Goal: Transaction & Acquisition: Purchase product/service

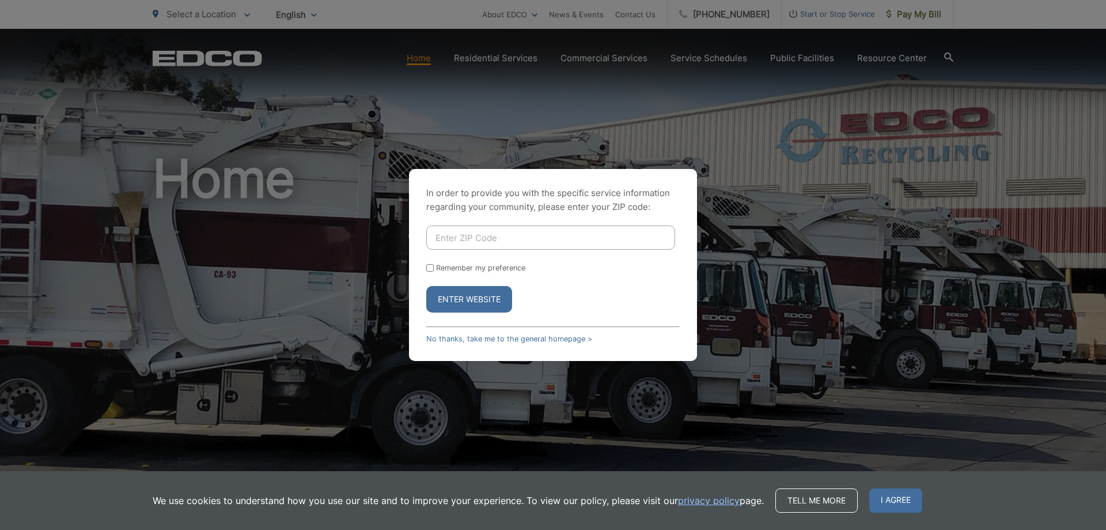
click at [469, 238] on input "Enter ZIP Code" at bounding box center [550, 237] width 249 height 24
type input "92082"
click at [430, 267] on input "Remember my preference" at bounding box center [429, 267] width 7 height 7
checkbox input "true"
click at [467, 303] on button "Enter Website" at bounding box center [469, 299] width 86 height 27
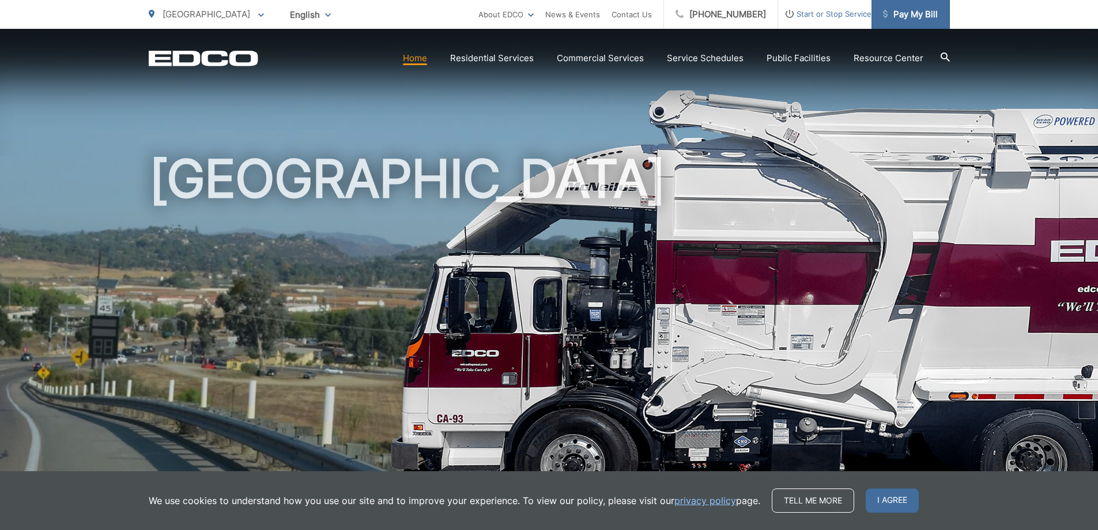
click at [902, 13] on span "Pay My Bill" at bounding box center [910, 14] width 55 height 14
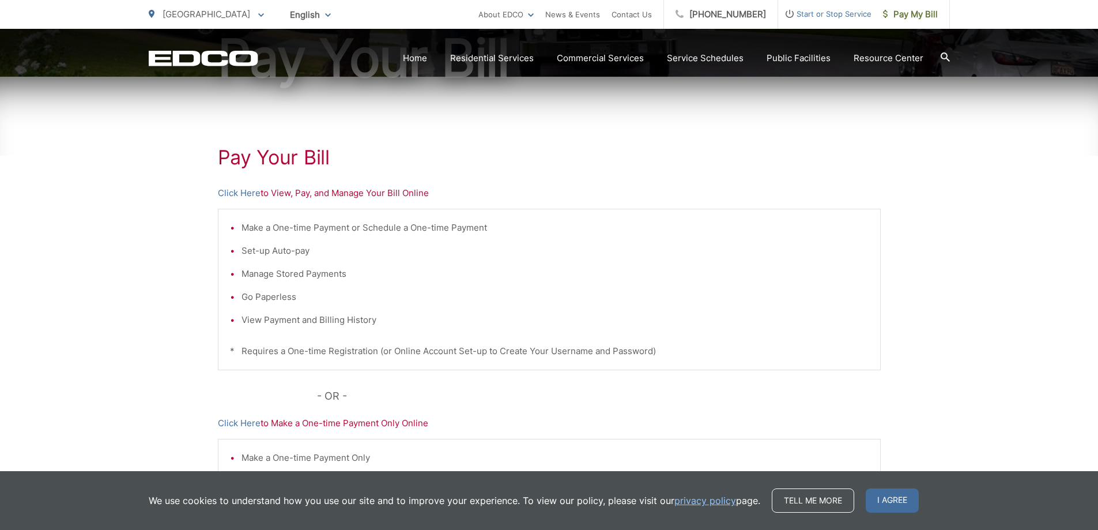
scroll to position [173, 0]
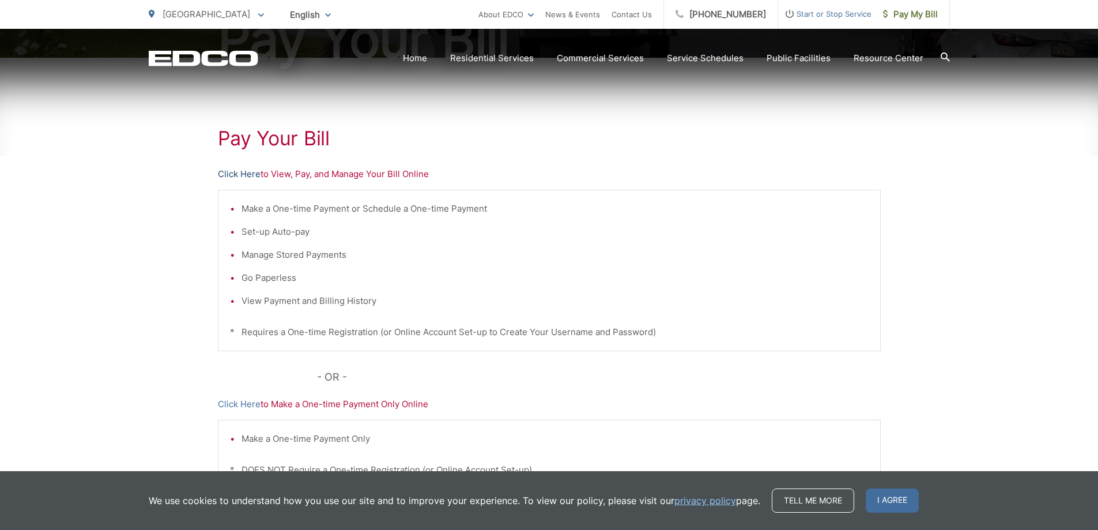
click at [249, 172] on link "Click Here" at bounding box center [239, 174] width 43 height 14
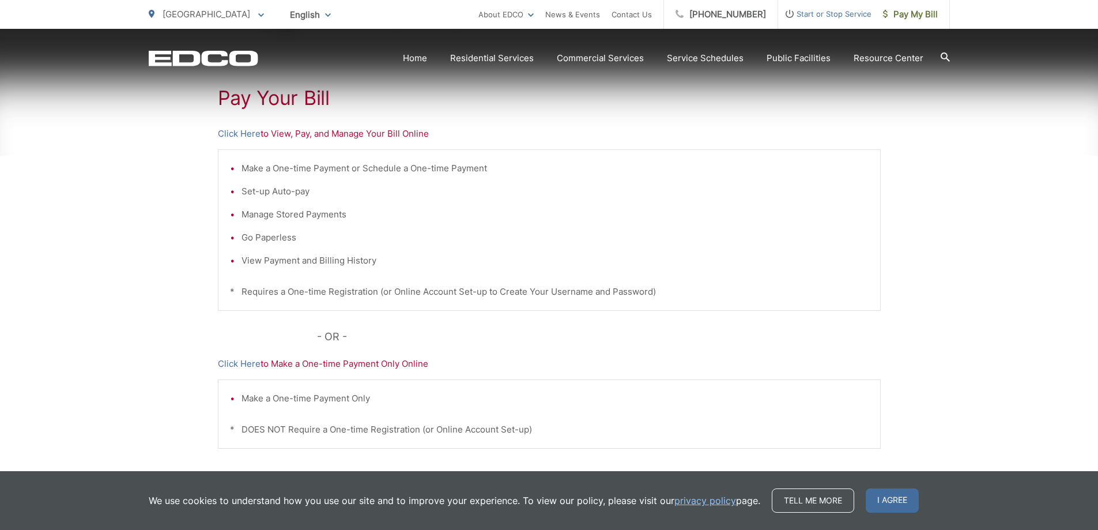
scroll to position [231, 0]
